Goal: Task Accomplishment & Management: Complete application form

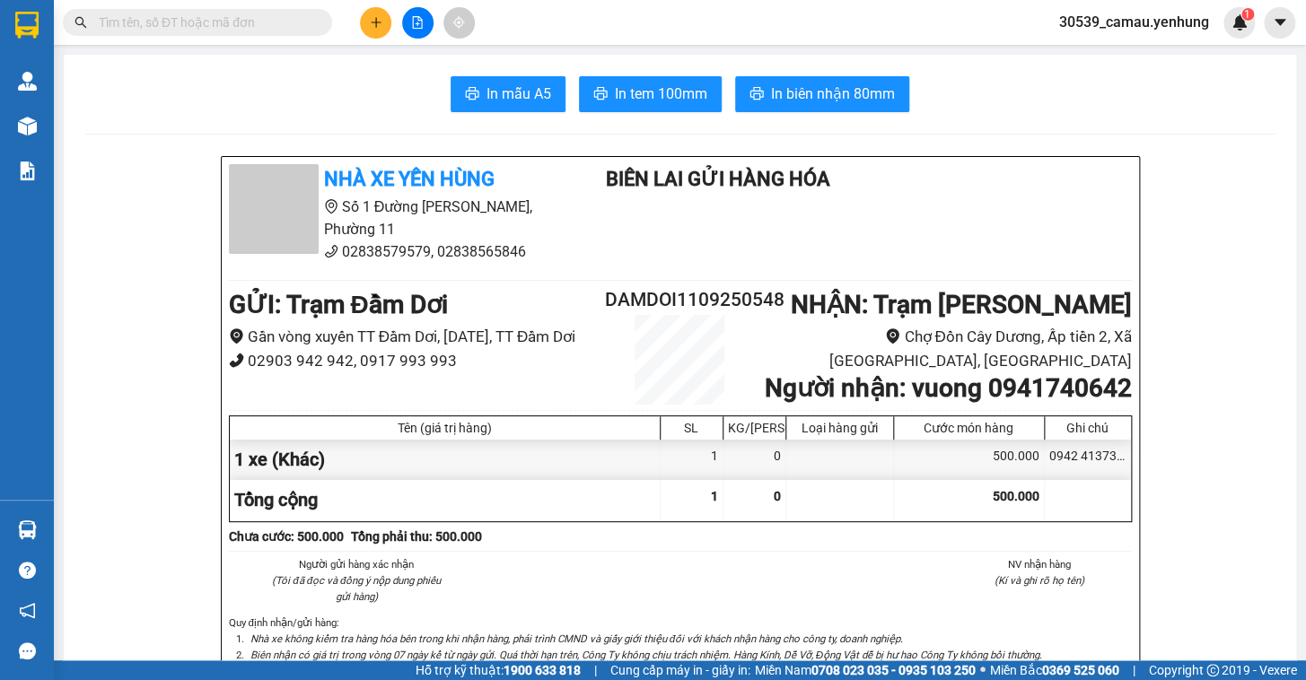
click at [382, 24] on button at bounding box center [375, 22] width 31 height 31
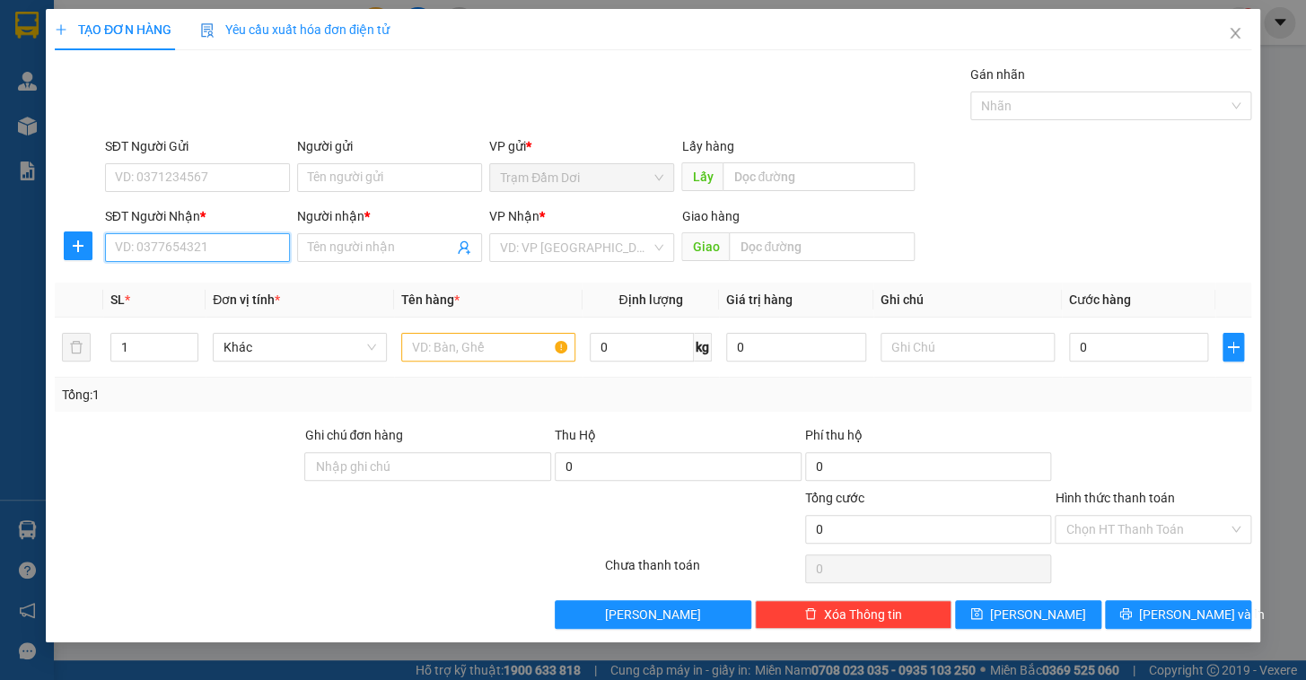
click at [142, 249] on input "SĐT Người Nhận *" at bounding box center [197, 247] width 185 height 29
click at [159, 274] on div "0949029911 - minh" at bounding box center [197, 284] width 163 height 20
type input "0949029911"
type input "minh"
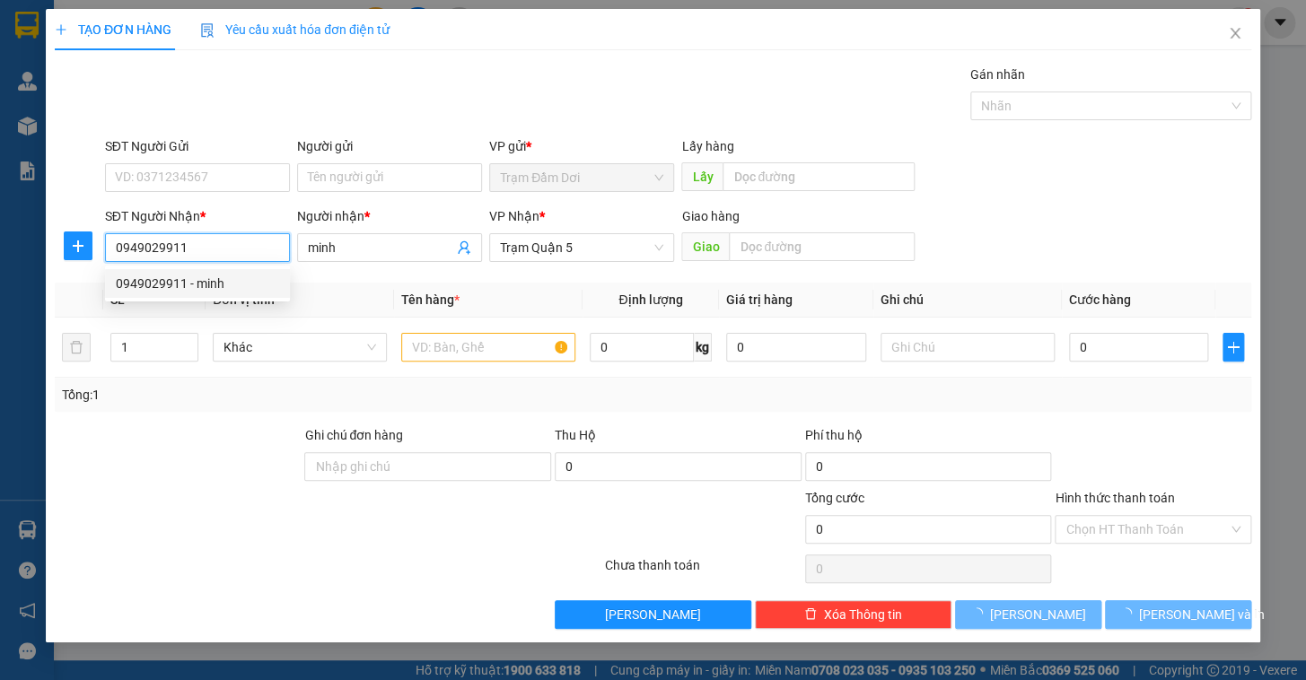
type input "70.000"
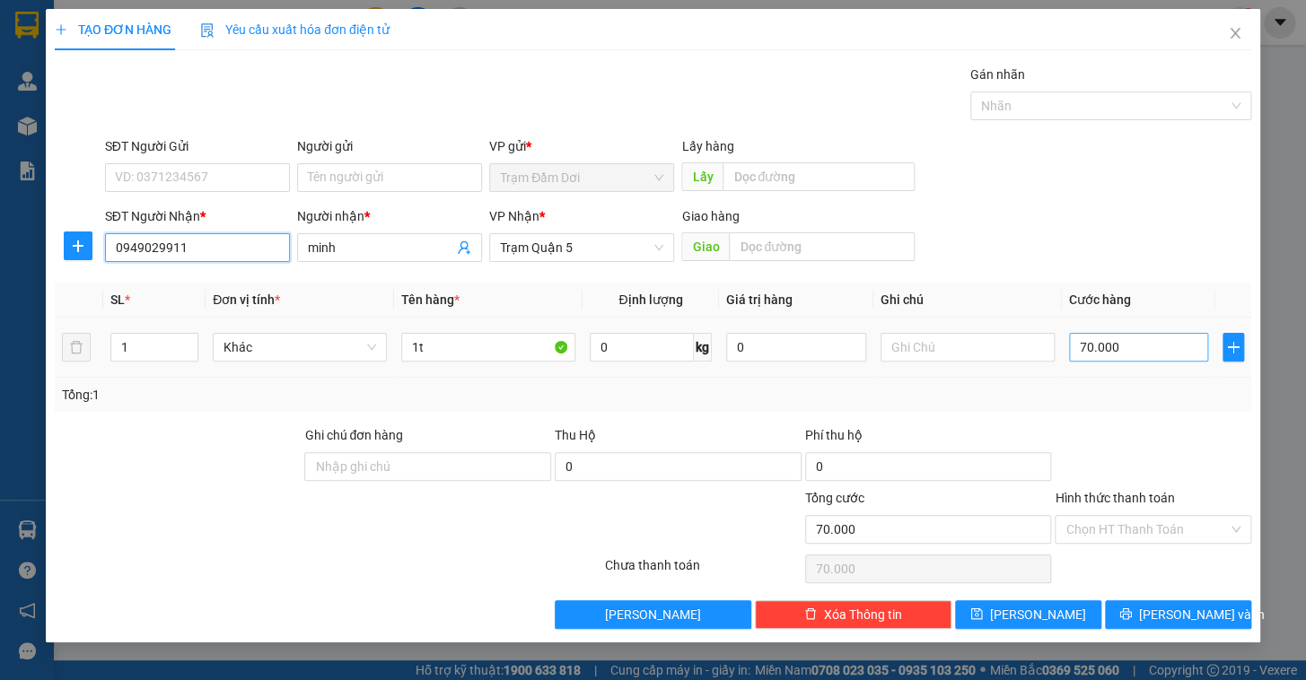
type input "0949029911"
click at [1142, 348] on input "70.000" at bounding box center [1139, 347] width 140 height 29
type input "4"
type input "40"
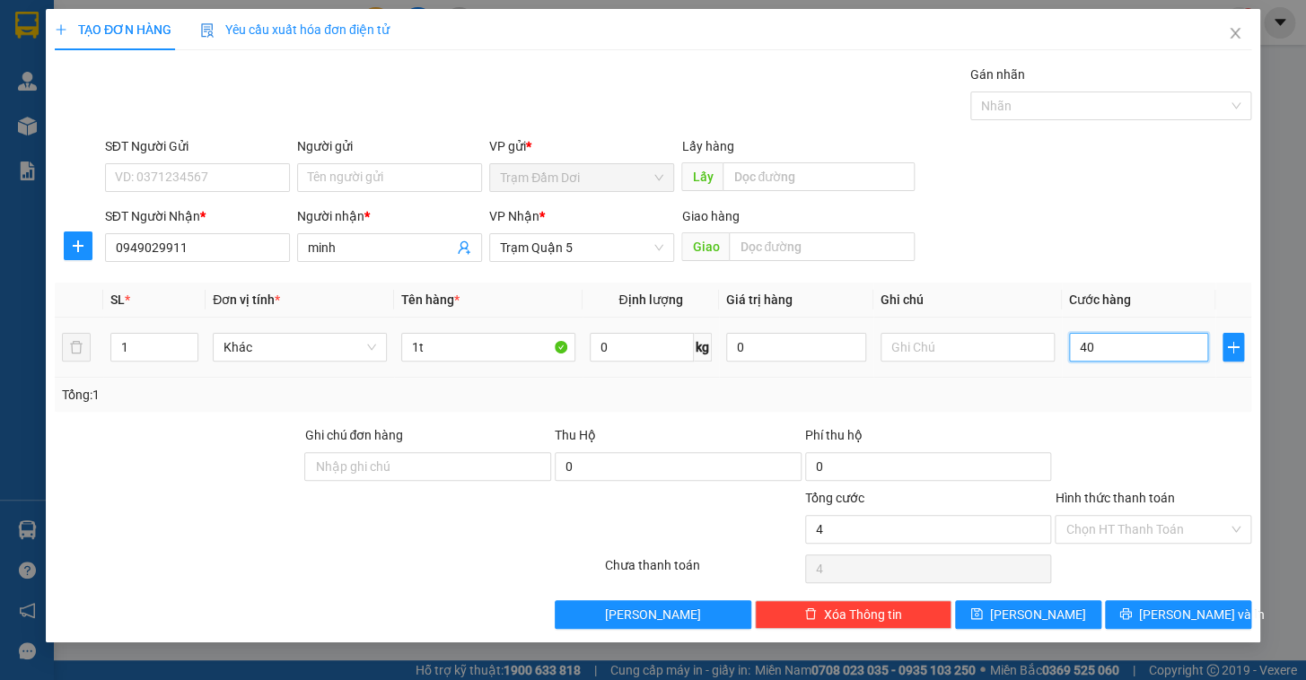
type input "40"
type input "40.000"
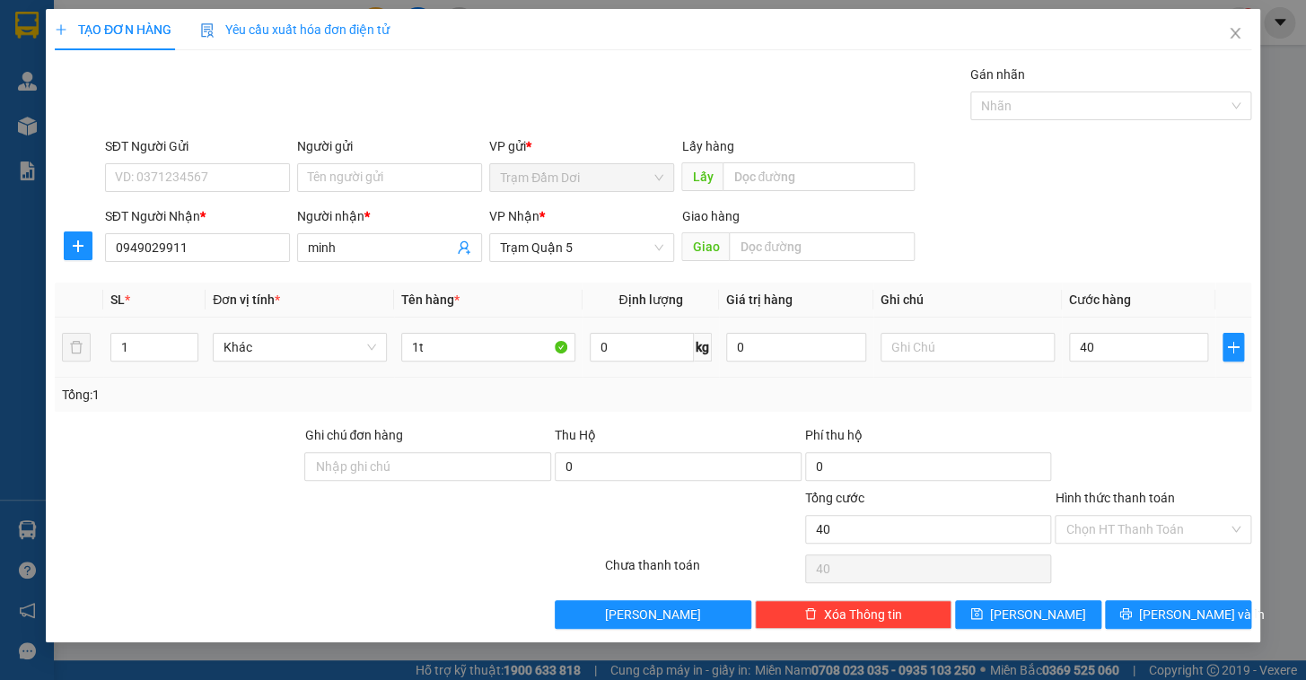
type input "40.000"
click at [1144, 434] on div at bounding box center [1153, 456] width 200 height 63
drag, startPoint x: 1187, startPoint y: 614, endPoint x: 1175, endPoint y: 617, distance: 13.1
click at [1188, 616] on span "[PERSON_NAME] và In" at bounding box center [1202, 615] width 126 height 20
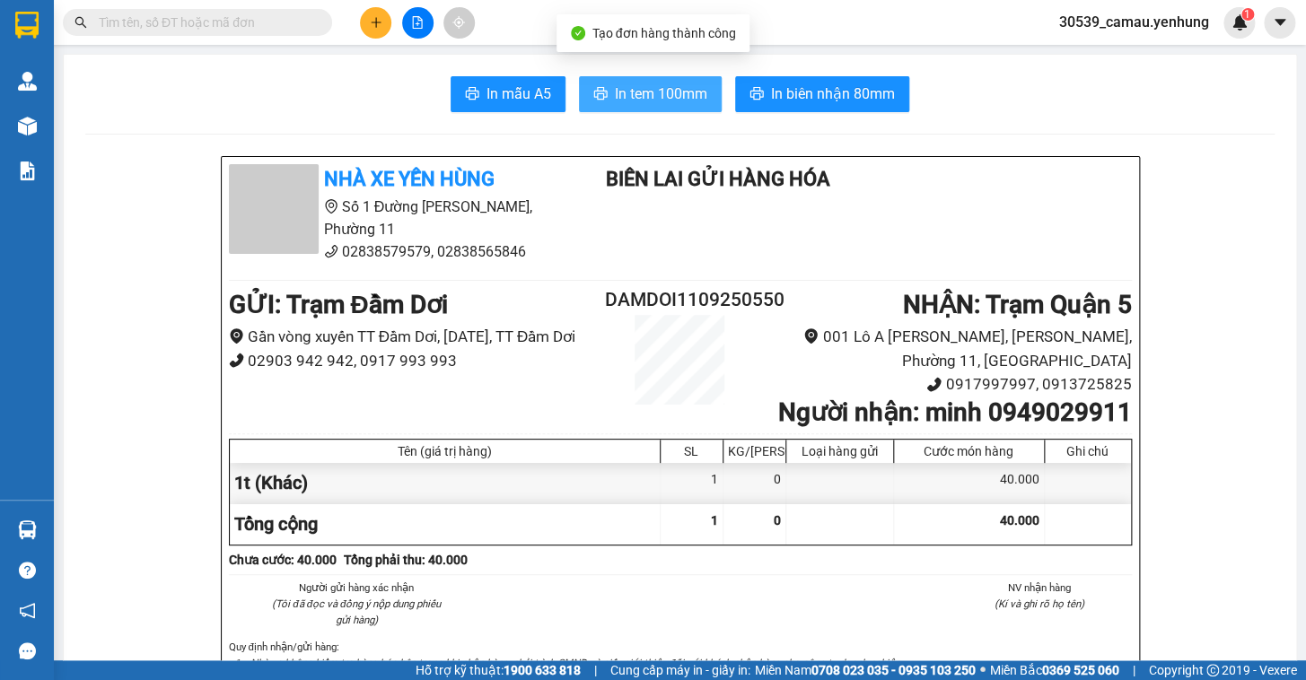
click at [615, 104] on span "In tem 100mm" at bounding box center [661, 94] width 92 height 22
